Goal: Information Seeking & Learning: Learn about a topic

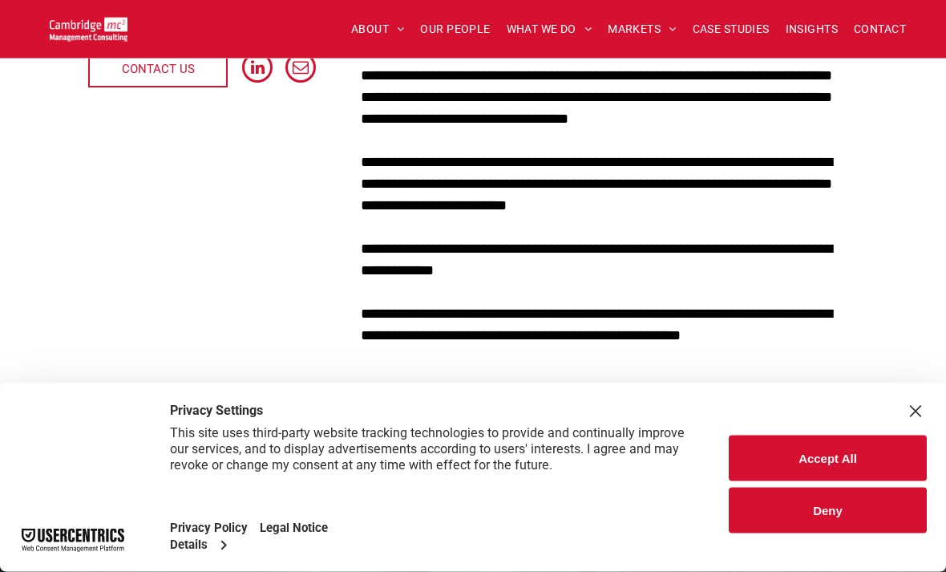
scroll to position [551, 0]
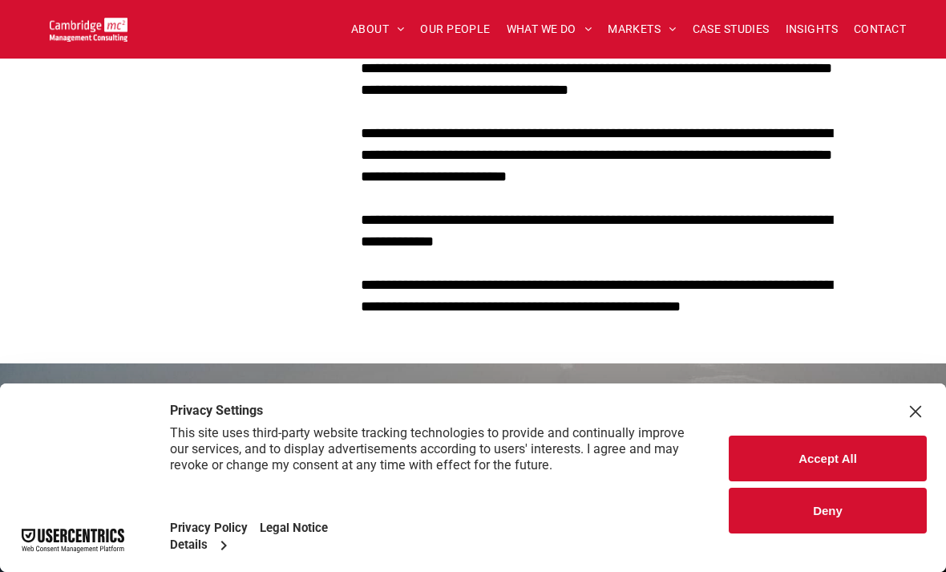
click at [857, 481] on button "Accept All" at bounding box center [828, 459] width 198 height 46
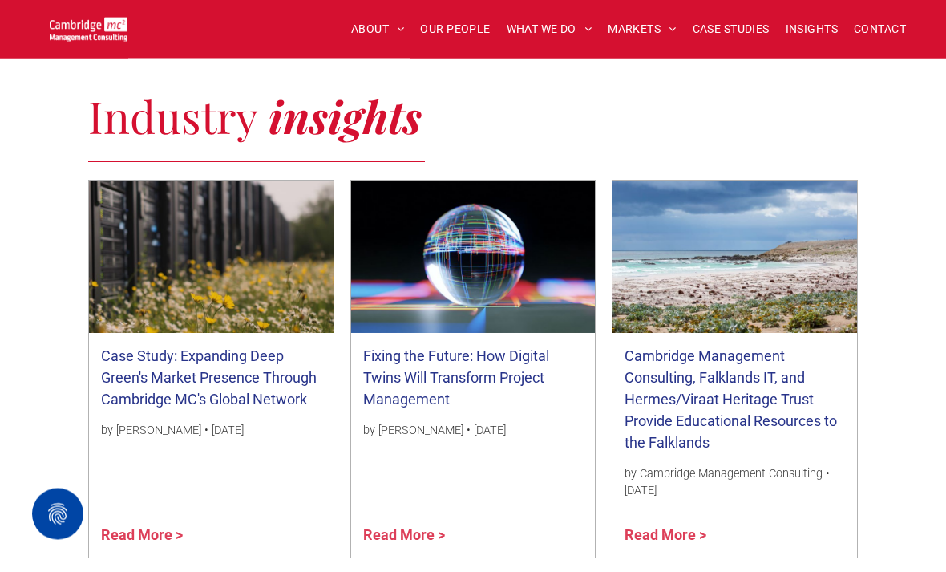
scroll to position [1157, 0]
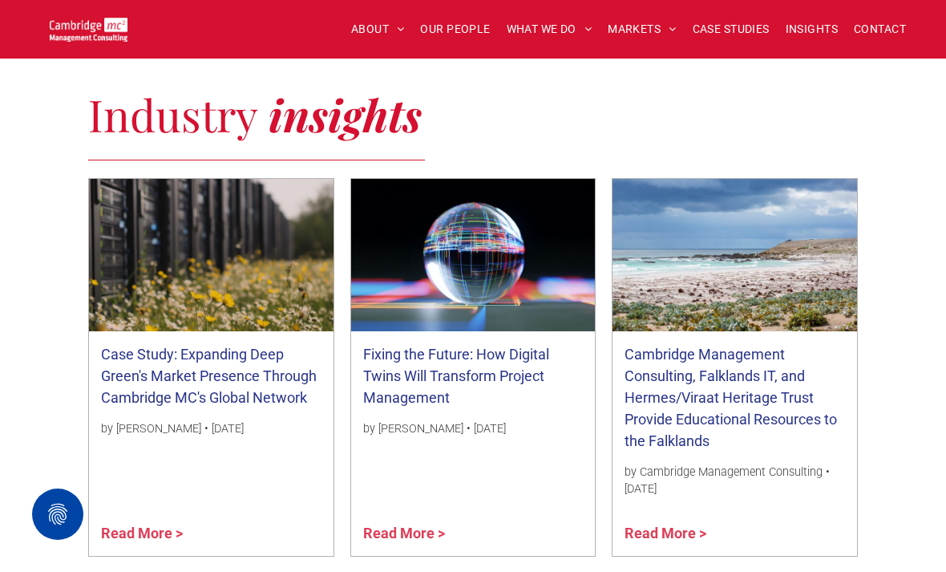
click at [692, 535] on link "Read More >" at bounding box center [735, 533] width 221 height 22
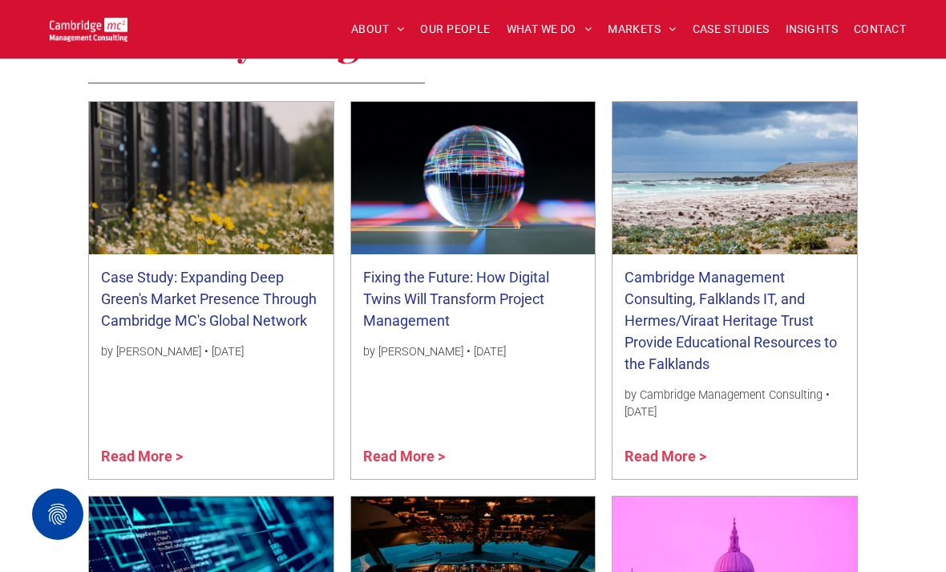
scroll to position [1232, 0]
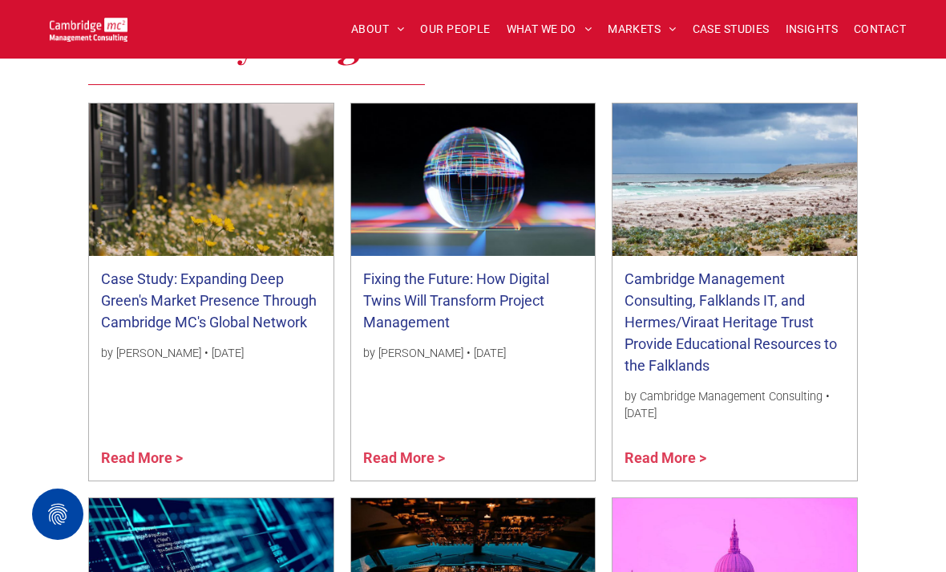
click at [419, 450] on link "Read More >" at bounding box center [473, 458] width 221 height 22
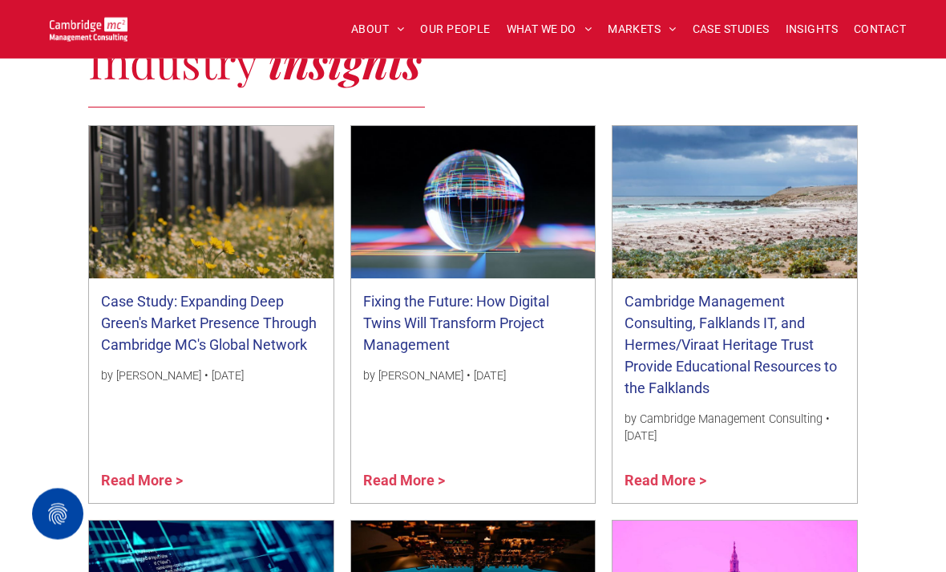
scroll to position [1210, 0]
click at [244, 350] on link "Case Study: Expanding Deep Green's Market Presence Through Cambridge MC's Globa…" at bounding box center [211, 322] width 221 height 65
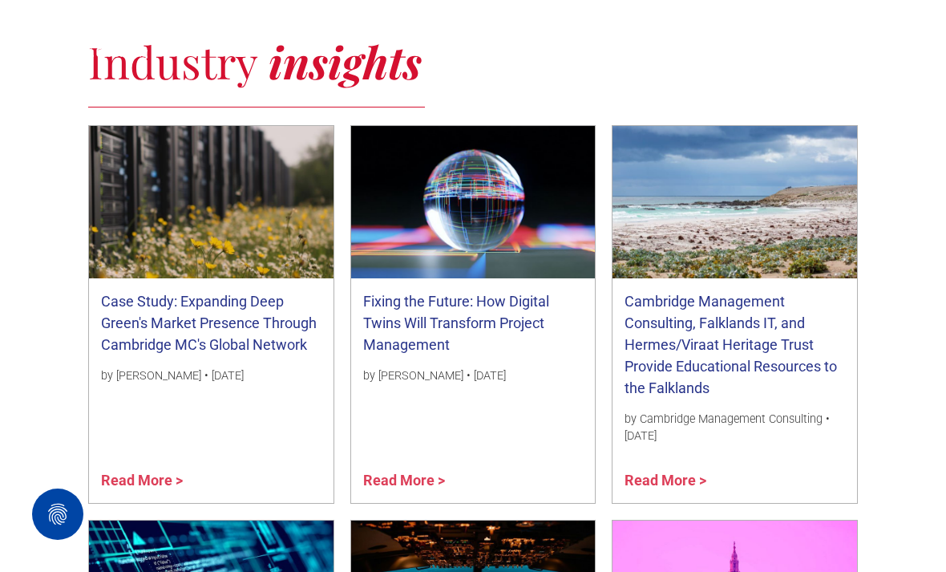
scroll to position [1261, 0]
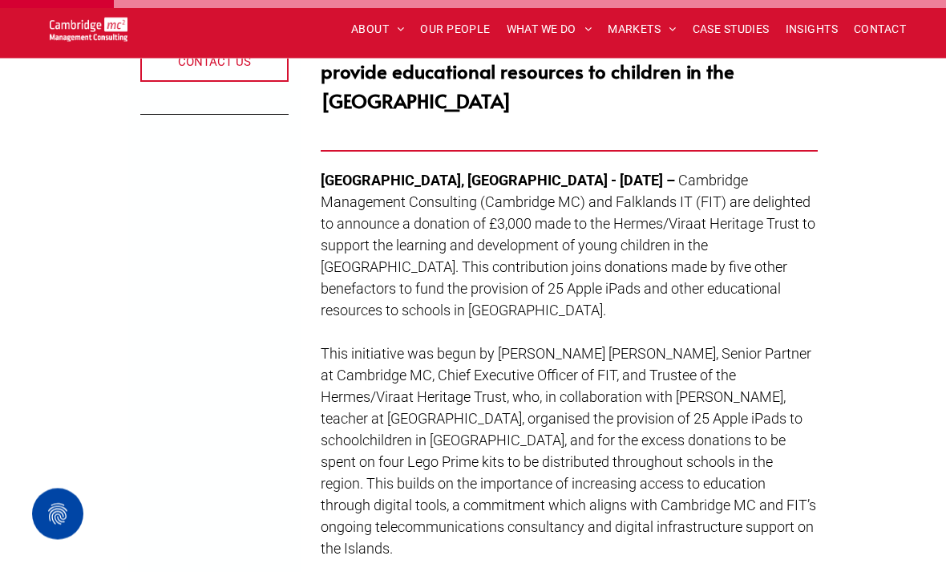
scroll to position [568, 0]
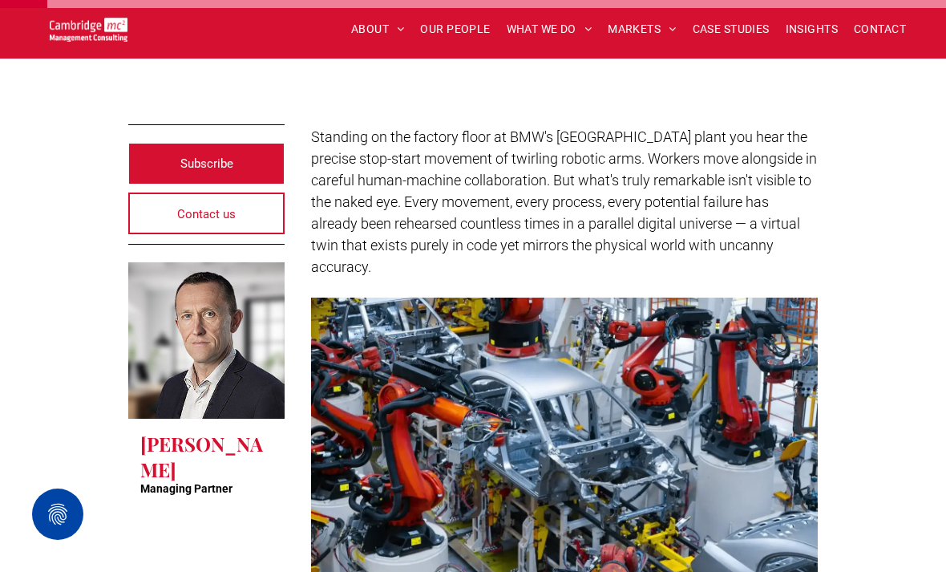
scroll to position [407, 0]
